Goal: Entertainment & Leisure: Consume media (video, audio)

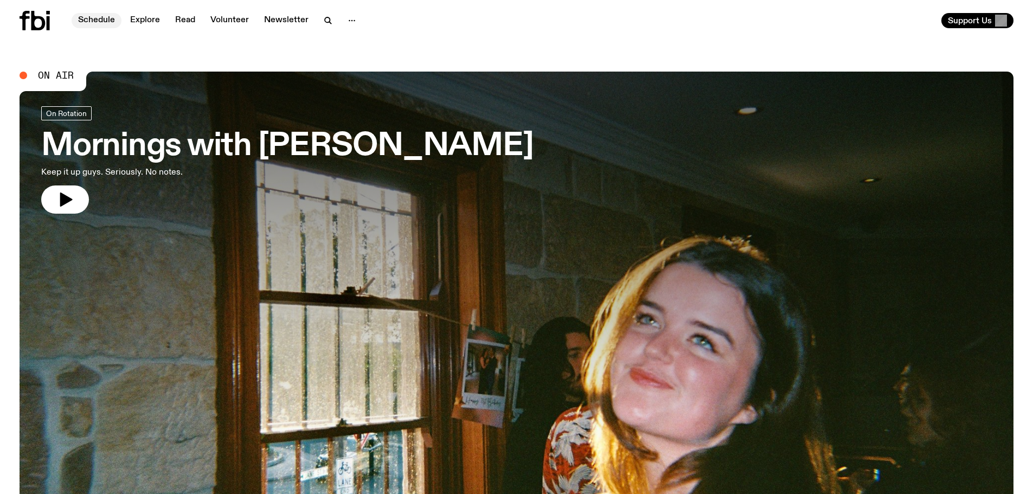
click at [81, 18] on link "Schedule" at bounding box center [97, 20] width 50 height 15
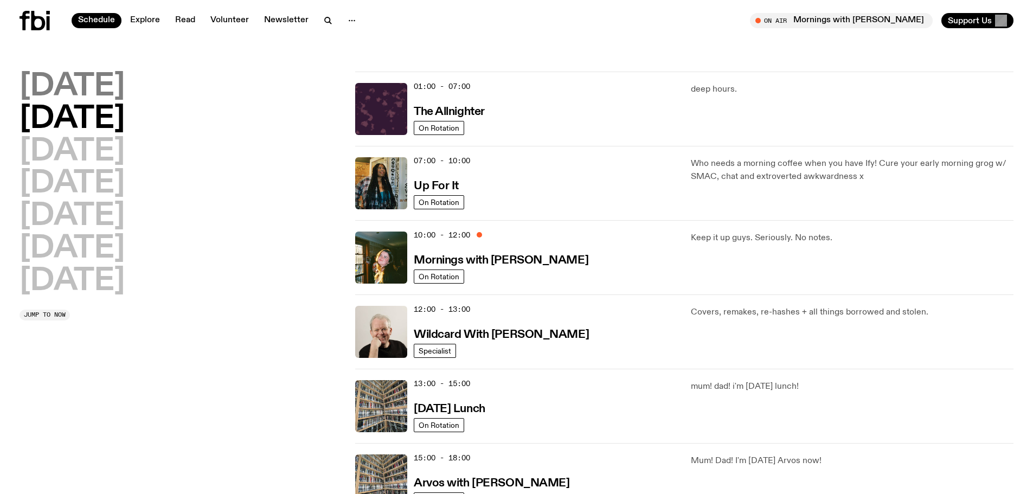
click at [69, 82] on h2 "[DATE]" at bounding box center [72, 87] width 105 height 30
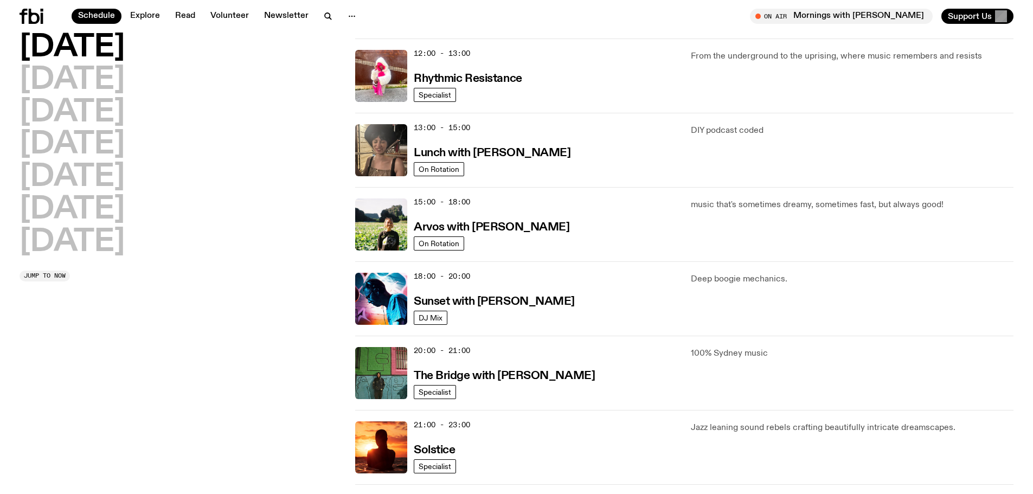
scroll to position [301, 0]
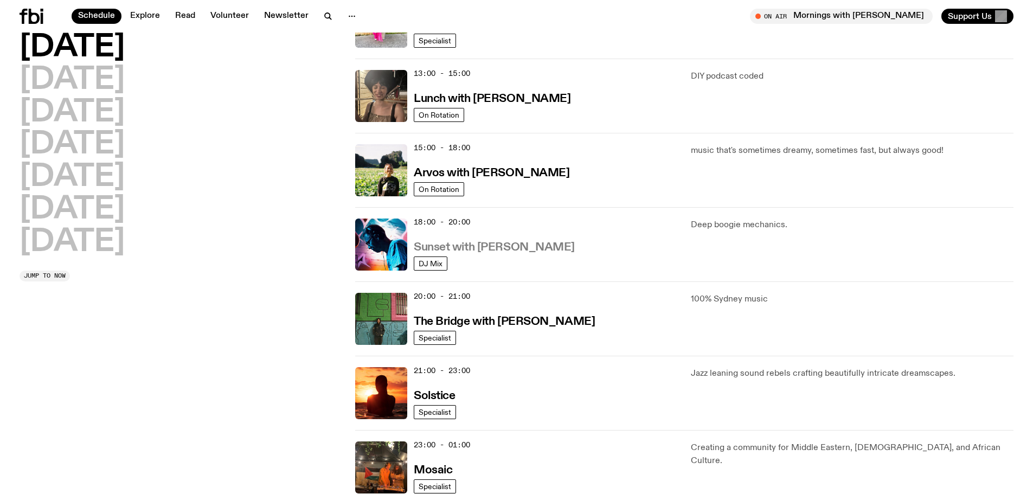
click at [420, 245] on h3 "Sunset with [PERSON_NAME]" at bounding box center [494, 247] width 161 height 11
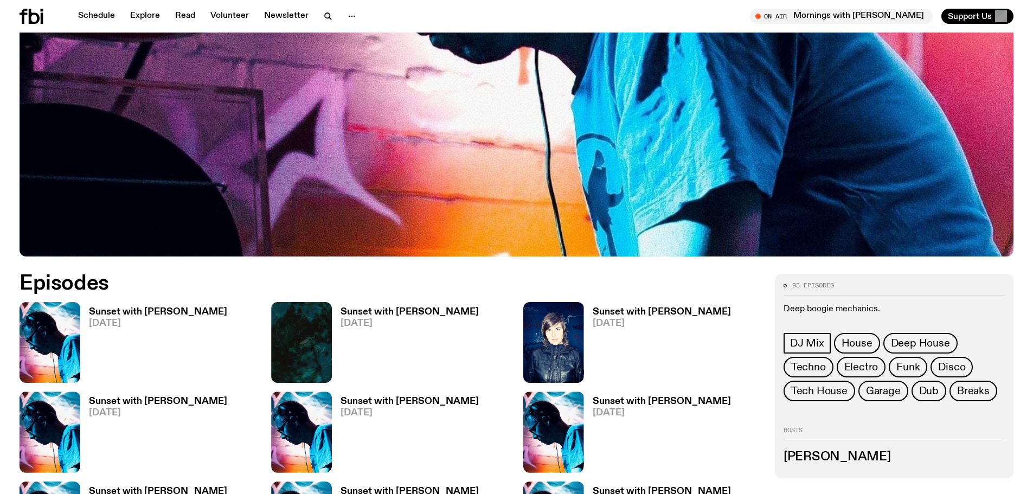
scroll to position [479, 0]
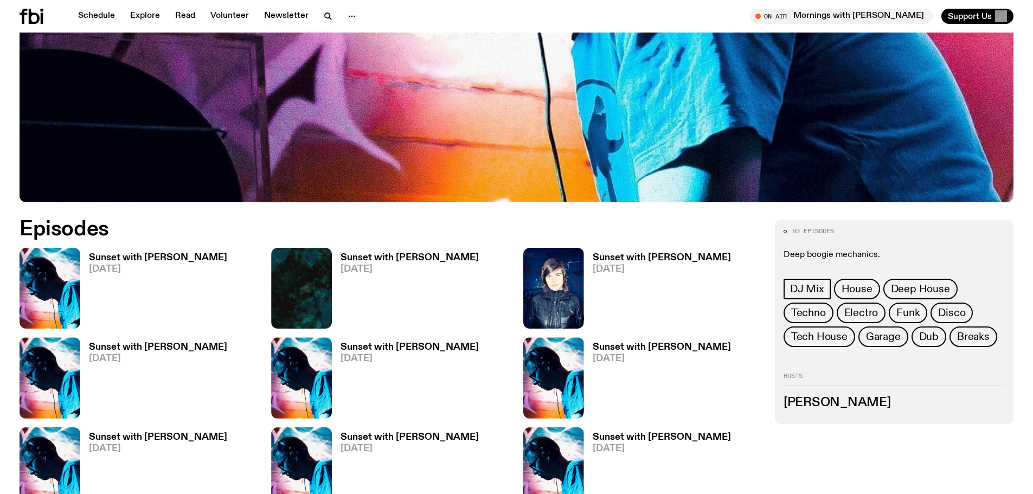
click at [140, 257] on h3 "Sunset with [PERSON_NAME]" at bounding box center [158, 257] width 138 height 9
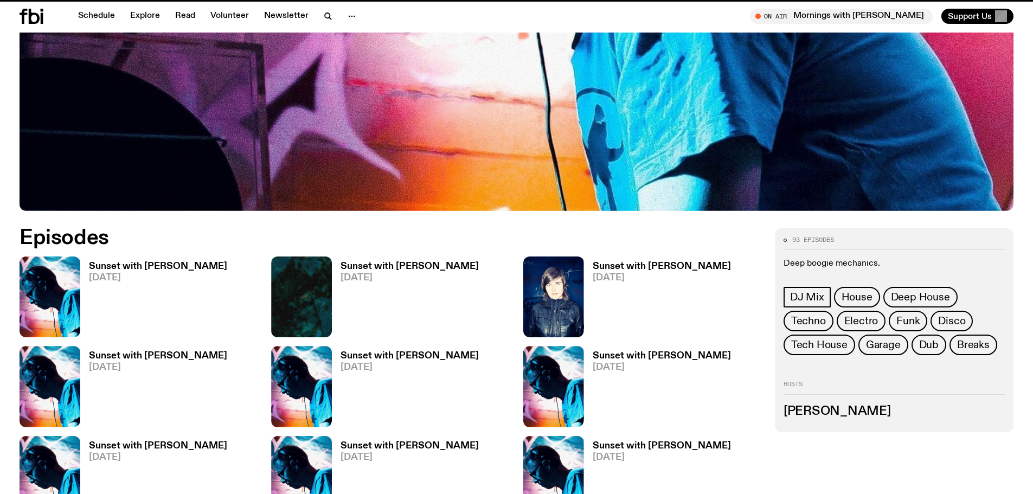
scroll to position [471, 0]
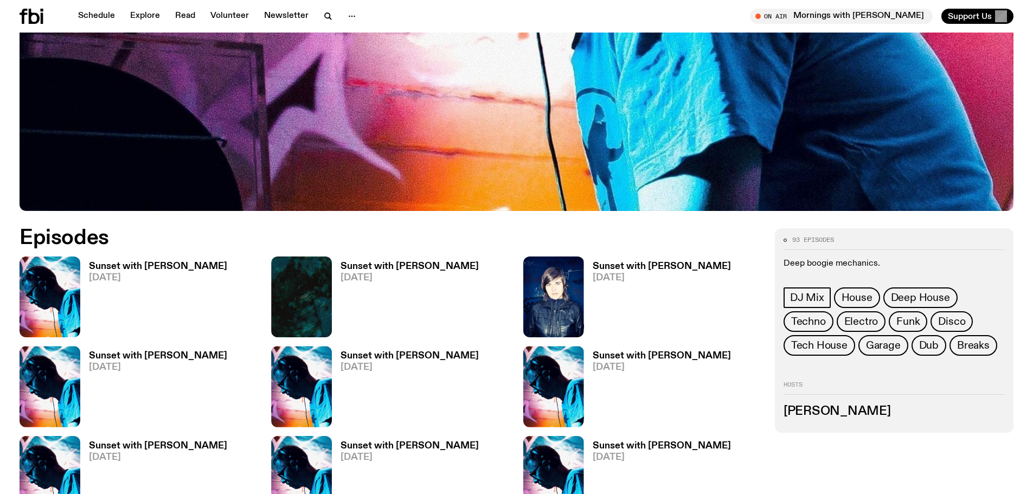
click at [132, 356] on h3 "Sunset with [PERSON_NAME]" at bounding box center [158, 355] width 138 height 9
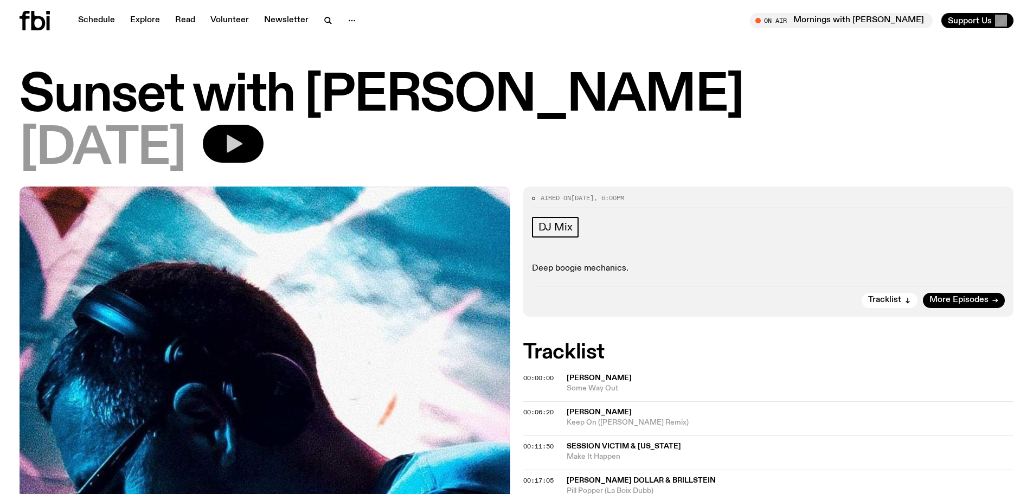
click at [244, 136] on icon "button" at bounding box center [233, 144] width 22 height 22
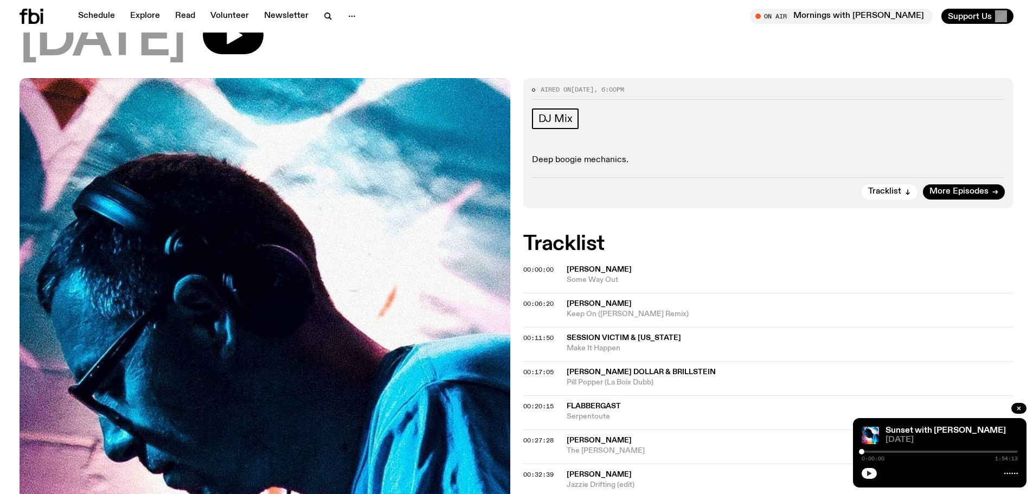
scroll to position [46, 0]
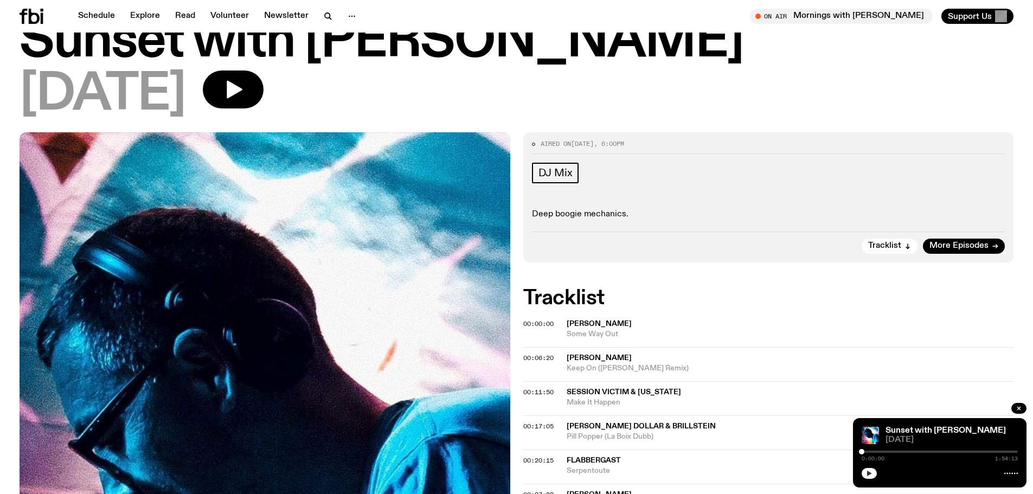
click at [866, 473] on icon "button" at bounding box center [869, 473] width 7 height 7
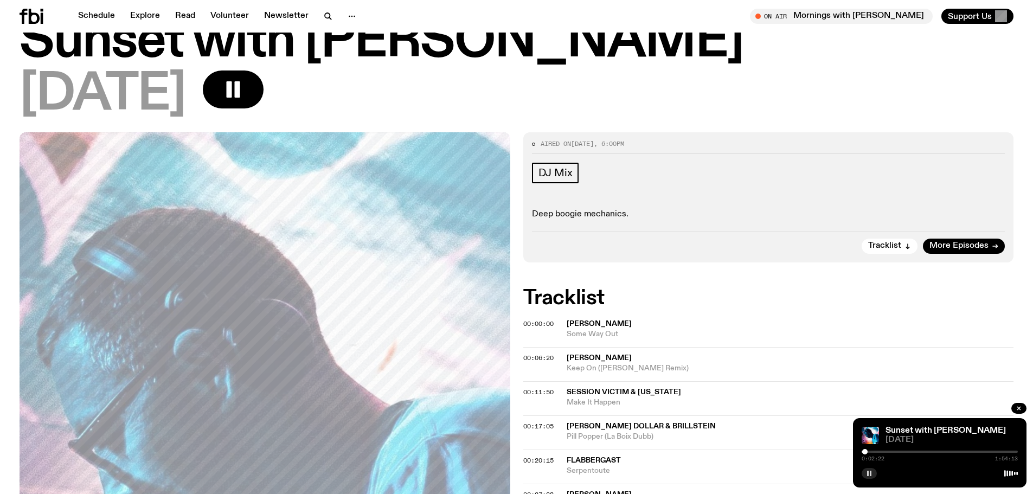
drag, startPoint x: 859, startPoint y: 451, endPoint x: 865, endPoint y: 450, distance: 5.4
click at [865, 450] on div at bounding box center [864, 451] width 5 height 5
click at [869, 450] on div at bounding box center [868, 451] width 5 height 5
drag, startPoint x: 870, startPoint y: 452, endPoint x: 881, endPoint y: 452, distance: 11.4
click at [881, 452] on div at bounding box center [880, 451] width 5 height 5
